Goal: Task Accomplishment & Management: Manage account settings

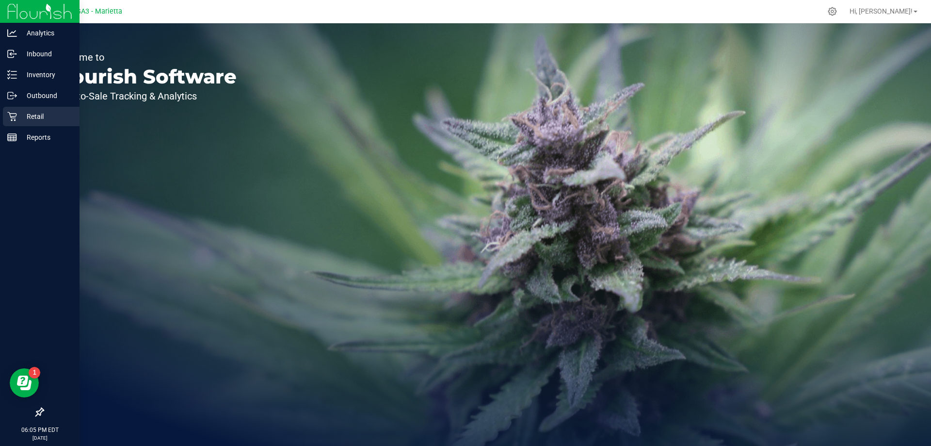
click at [41, 117] on p "Retail" at bounding box center [46, 117] width 58 height 12
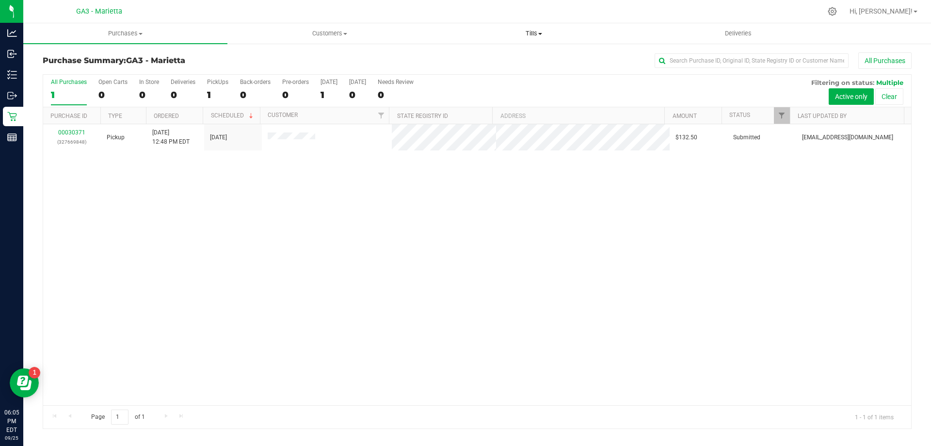
click at [539, 34] on span at bounding box center [540, 34] width 4 height 2
click at [487, 58] on span "Manage tills" at bounding box center [464, 58] width 65 height 8
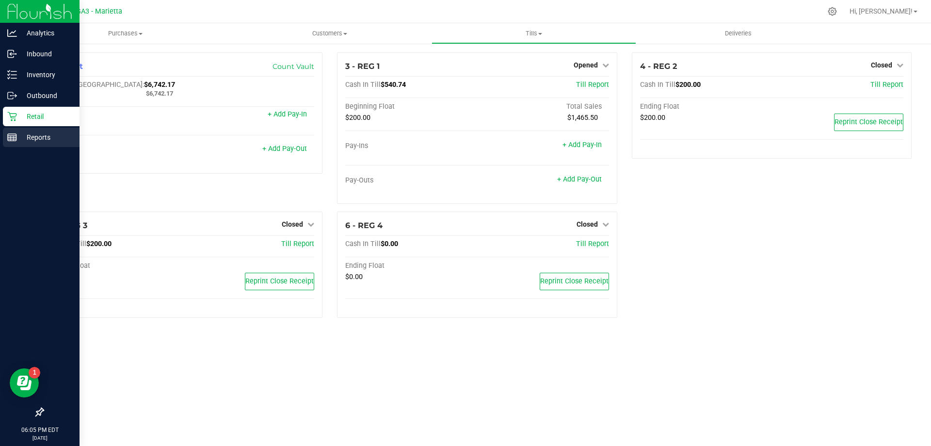
click at [31, 138] on p "Reports" at bounding box center [46, 137] width 58 height 12
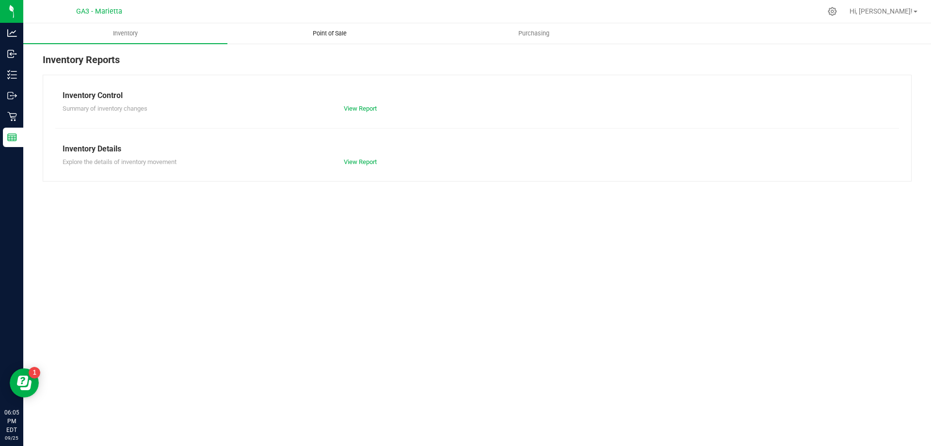
click at [332, 33] on span "Point of Sale" at bounding box center [330, 33] width 60 height 9
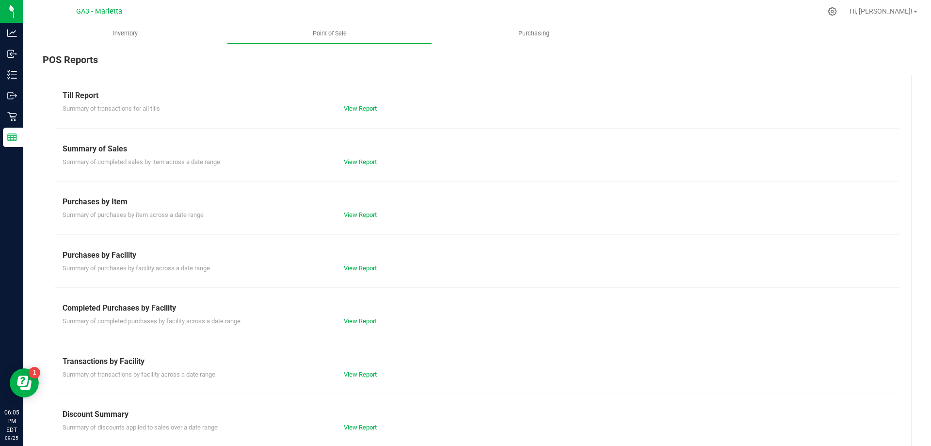
click at [359, 101] on div "Summary of transactions for all tills View Report" at bounding box center [477, 107] width 844 height 12
click at [355, 104] on div "View Report" at bounding box center [477, 109] width 281 height 10
click at [355, 105] on div "View Report" at bounding box center [477, 109] width 281 height 10
click at [355, 107] on link "View Report" at bounding box center [360, 108] width 33 height 7
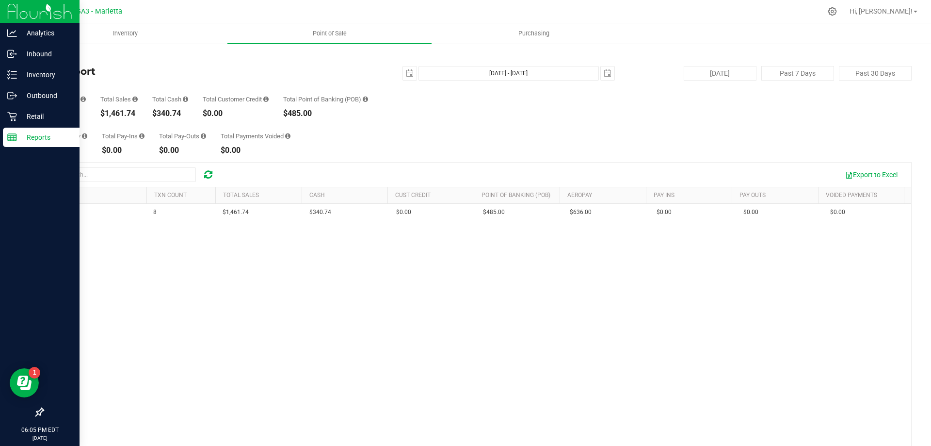
click at [15, 14] on img at bounding box center [39, 11] width 65 height 23
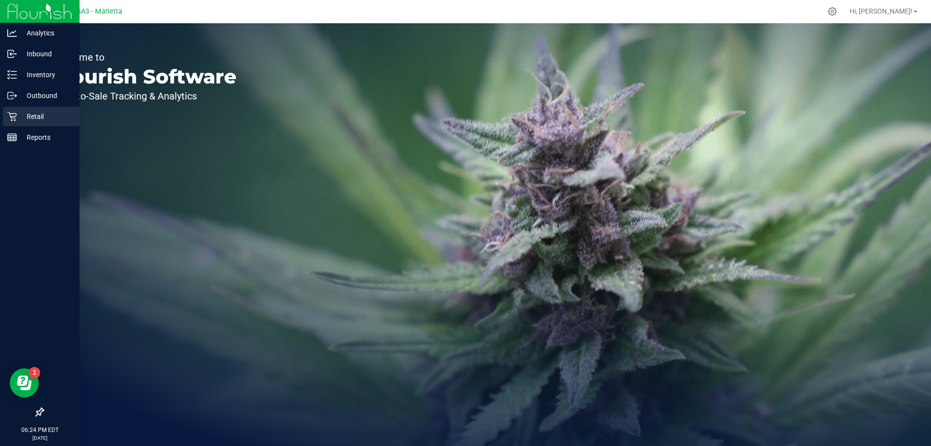
click at [40, 115] on p "Retail" at bounding box center [46, 117] width 58 height 12
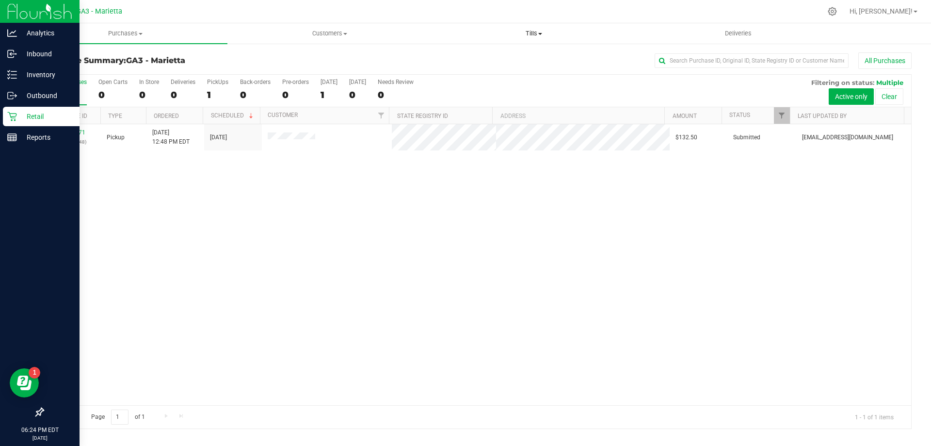
click at [548, 33] on span "Tills" at bounding box center [533, 33] width 203 height 9
click at [486, 61] on span "Manage tills" at bounding box center [464, 58] width 65 height 8
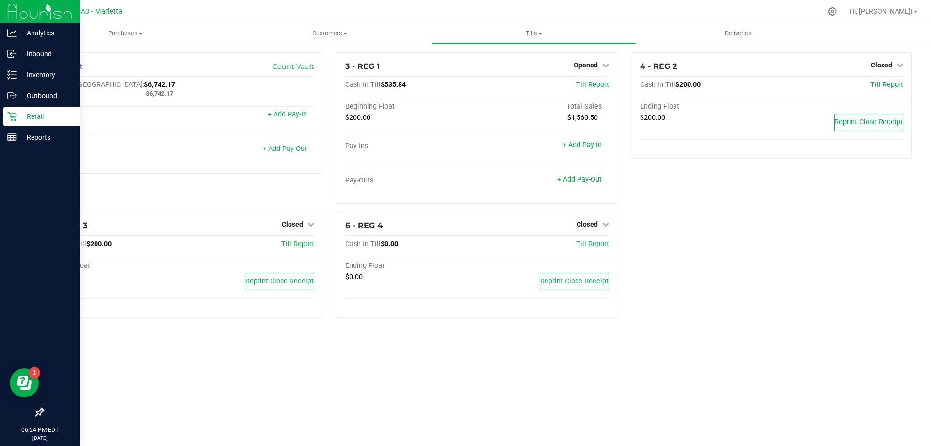
click at [48, 8] on img at bounding box center [39, 11] width 65 height 23
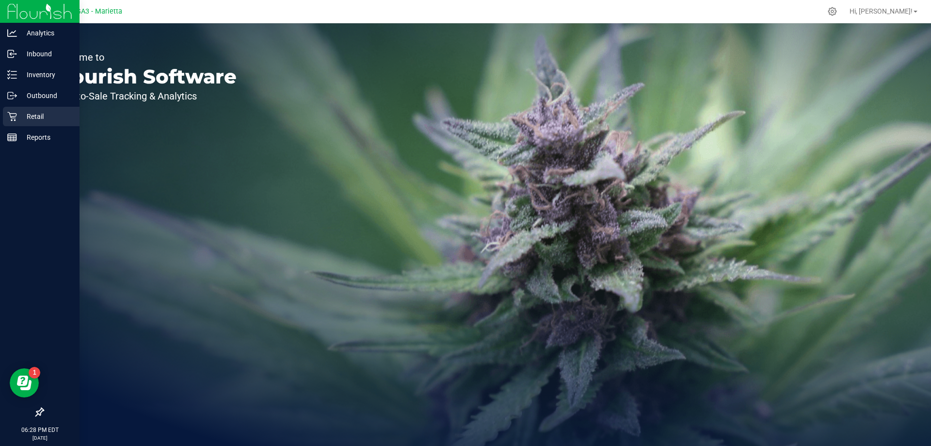
click at [24, 127] on link "Retail" at bounding box center [40, 117] width 80 height 21
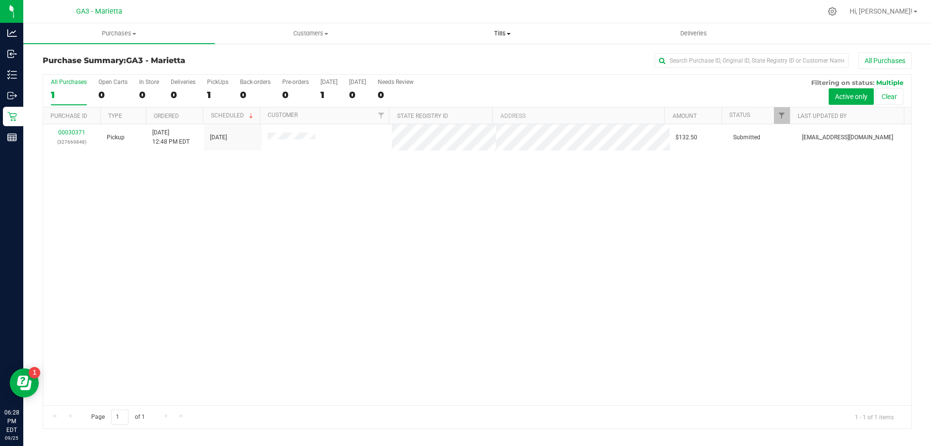
click at [506, 28] on uib-tab-heading "Tills Manage tills Reconcile e-payments" at bounding box center [502, 33] width 191 height 19
click at [441, 60] on span "Manage tills" at bounding box center [438, 58] width 65 height 8
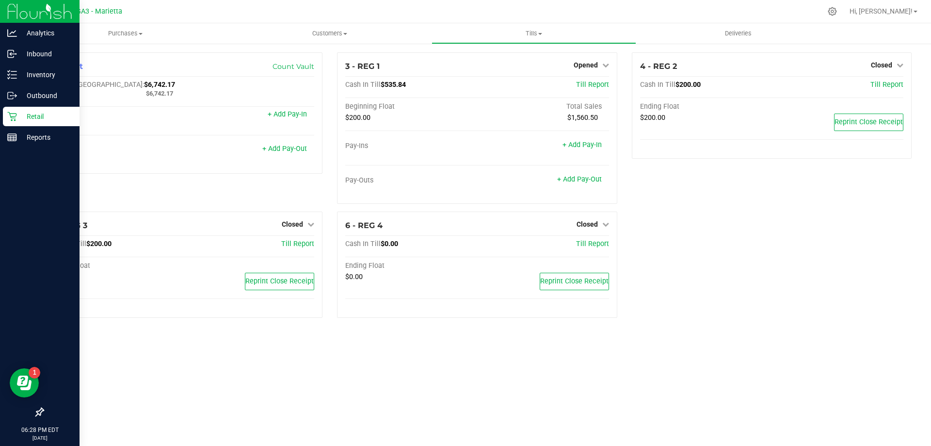
click at [35, 7] on img at bounding box center [39, 11] width 65 height 23
